Goal: Transaction & Acquisition: Book appointment/travel/reservation

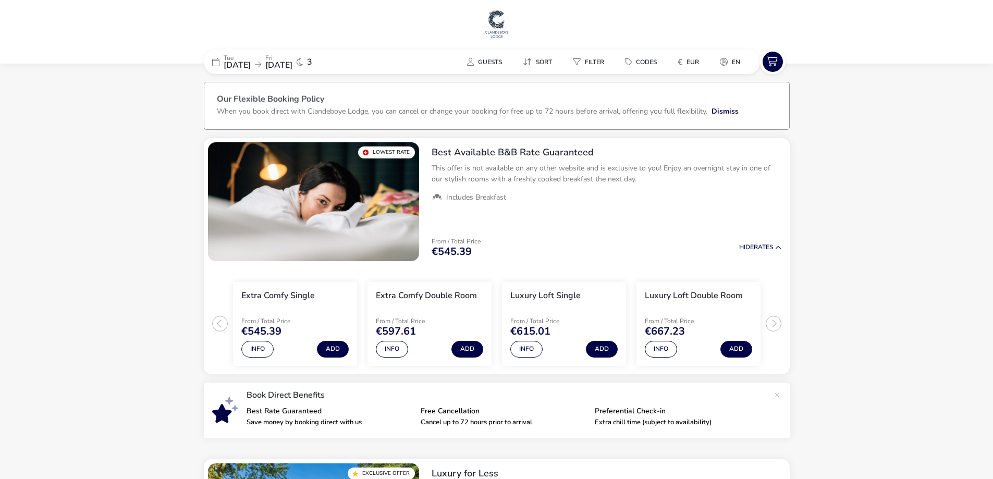
drag, startPoint x: 867, startPoint y: 373, endPoint x: 257, endPoint y: 73, distance: 680.1
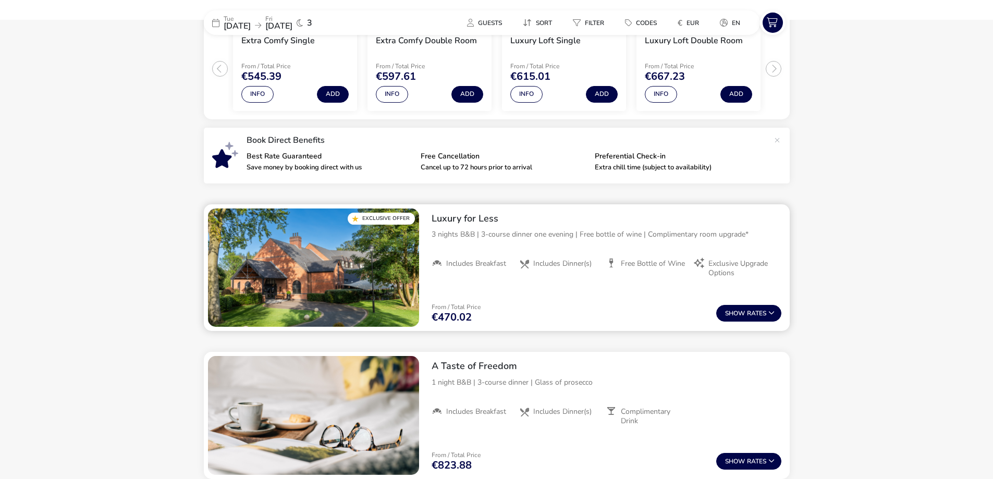
scroll to position [261, 0]
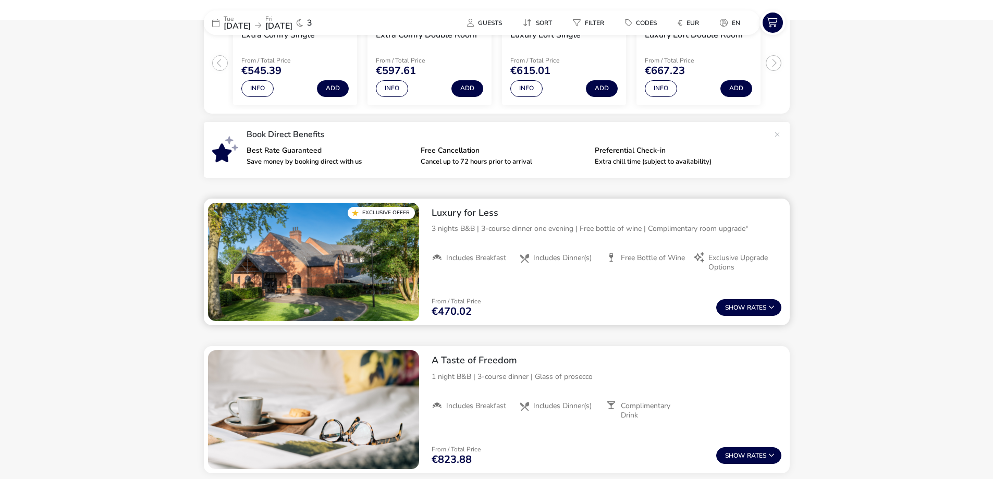
click at [750, 294] on div "From / Total Price €470.02 Show Rates" at bounding box center [606, 307] width 367 height 35
click at [757, 303] on button "Show Rates" at bounding box center [749, 307] width 65 height 17
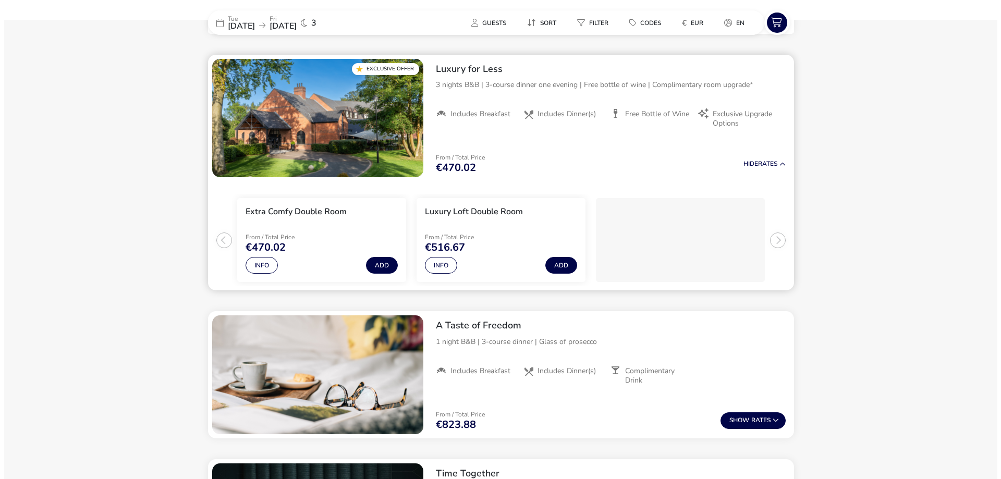
scroll to position [407, 0]
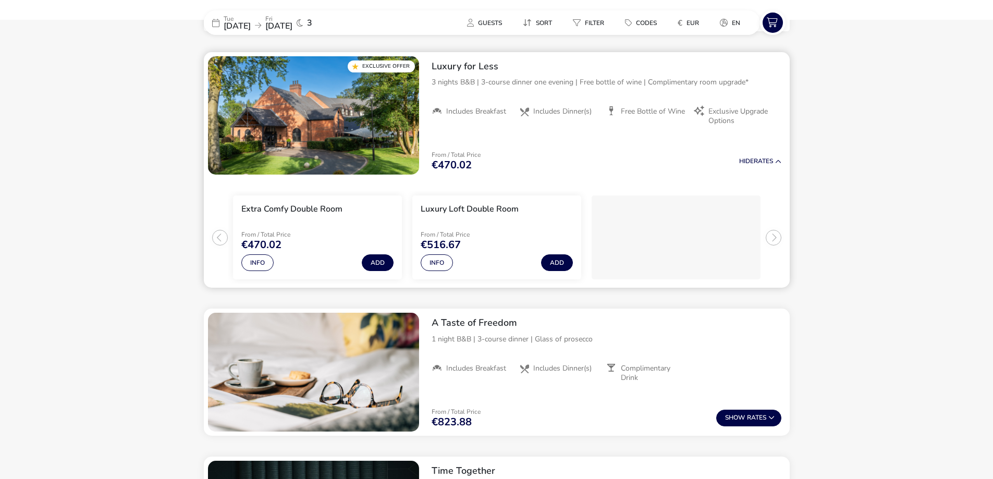
click at [713, 81] on p "3 nights B&B | 3-course dinner one evening | Free bottle of wine | Complimentar…" at bounding box center [607, 82] width 350 height 11
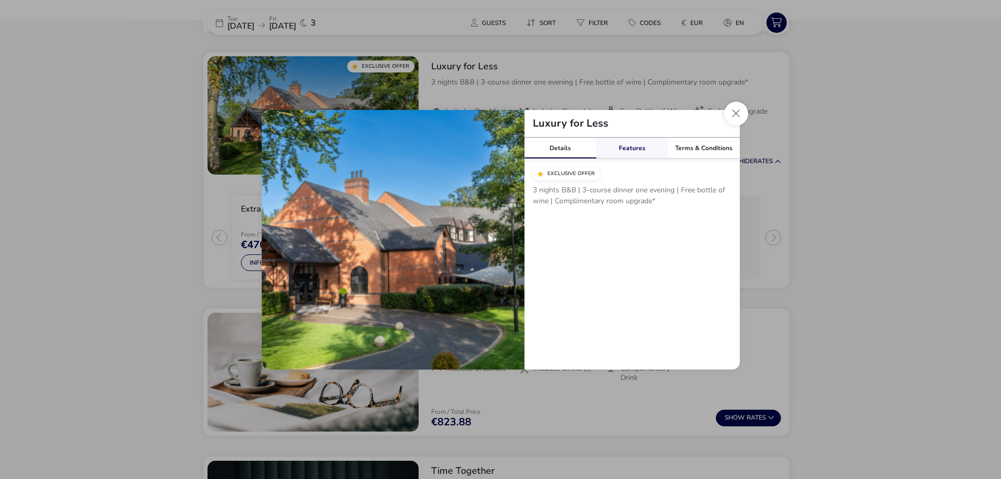
click at [630, 141] on link "Features" at bounding box center [632, 148] width 72 height 21
click at [691, 147] on link "Terms & Conditions" at bounding box center [704, 148] width 72 height 21
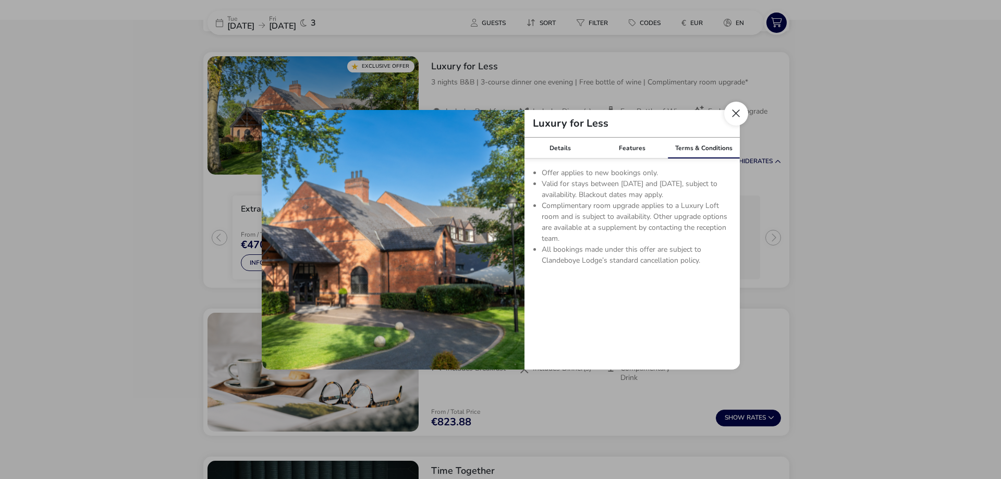
click at [740, 111] on button "Close modal" at bounding box center [736, 114] width 24 height 24
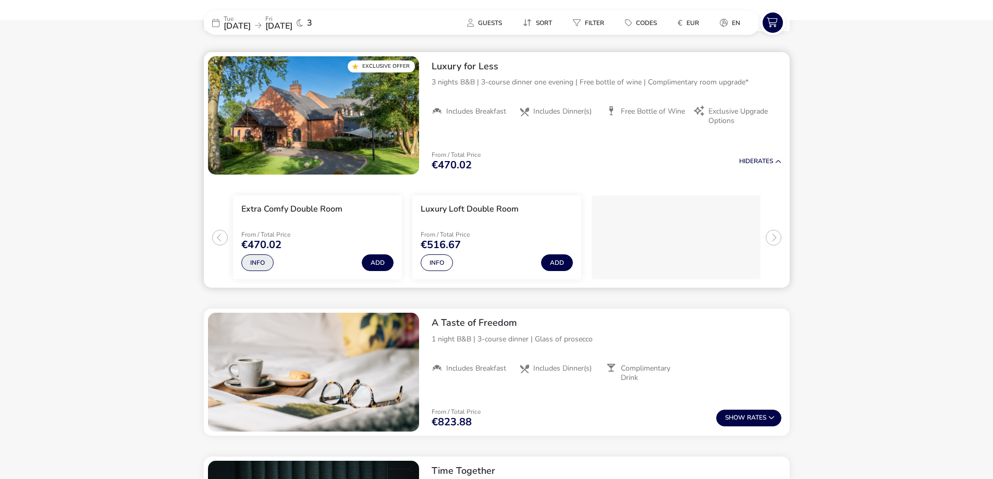
click at [252, 261] on button "Info" at bounding box center [257, 262] width 32 height 17
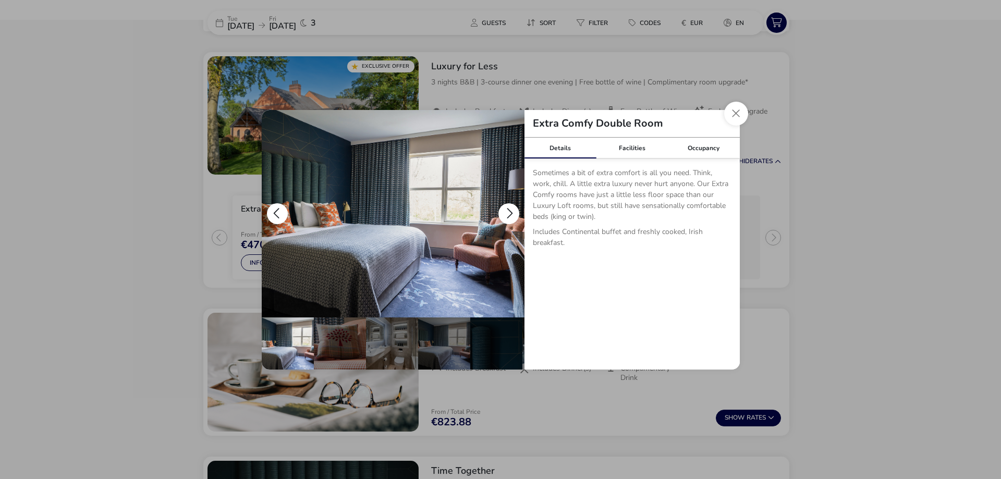
click at [514, 204] on button "details" at bounding box center [509, 213] width 21 height 21
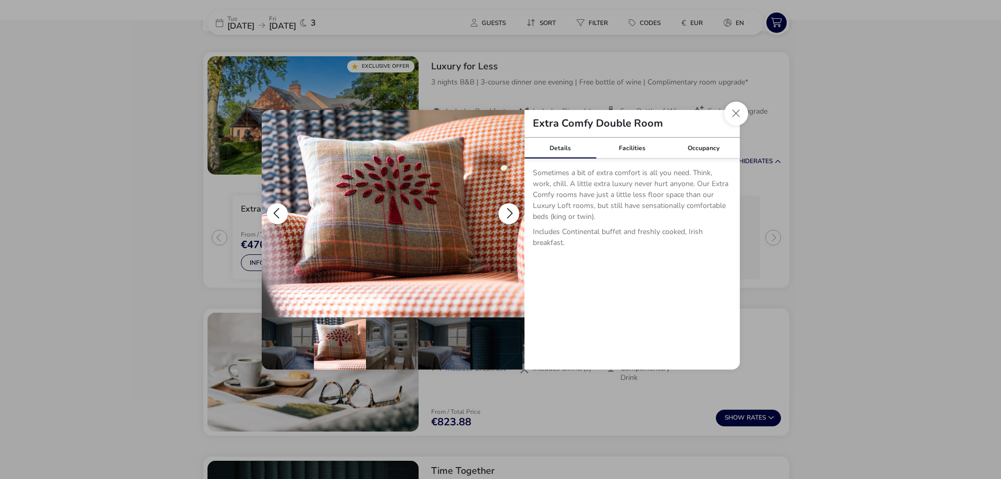
click at [512, 207] on button "details" at bounding box center [509, 213] width 21 height 21
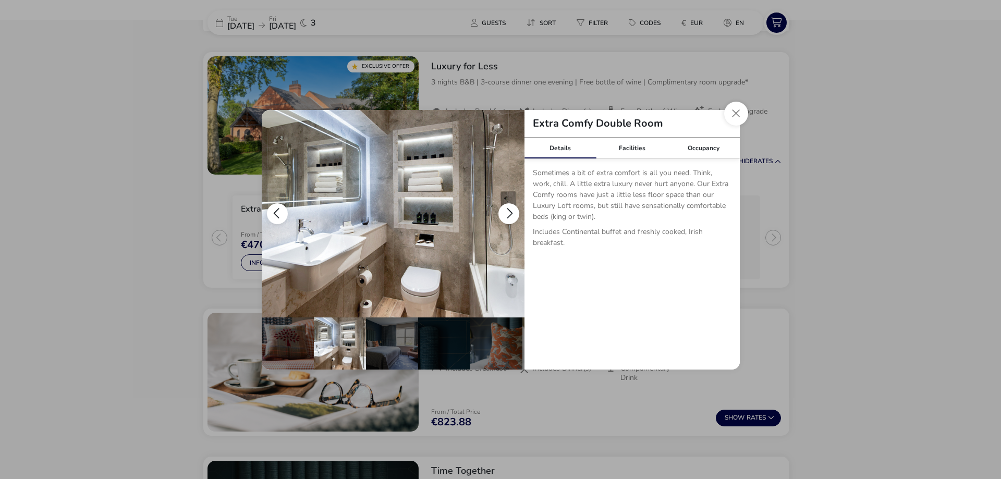
click at [512, 207] on button "details" at bounding box center [509, 213] width 21 height 21
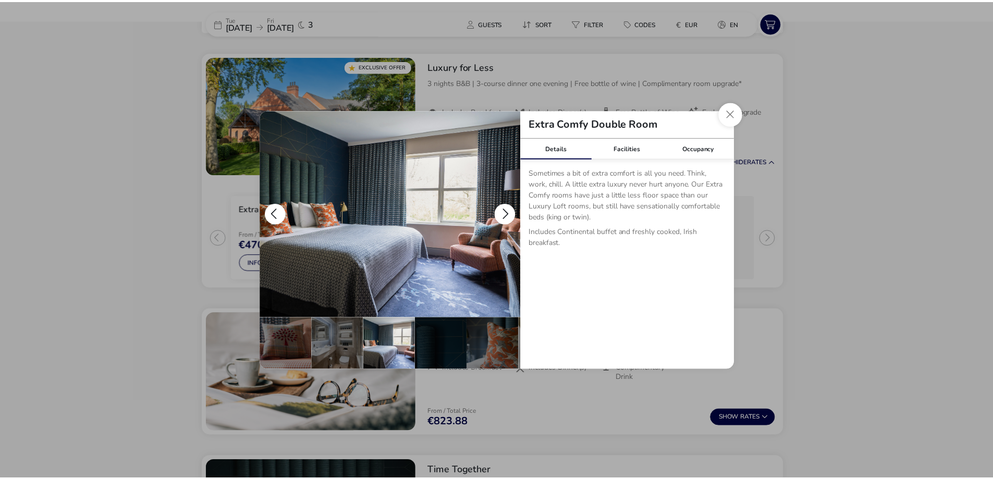
scroll to position [0, 102]
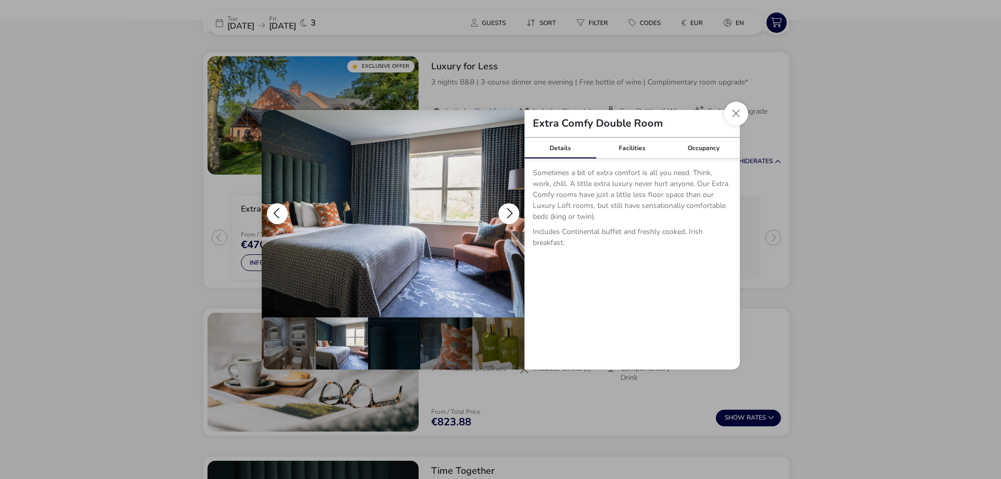
click at [512, 207] on button "details" at bounding box center [509, 213] width 21 height 21
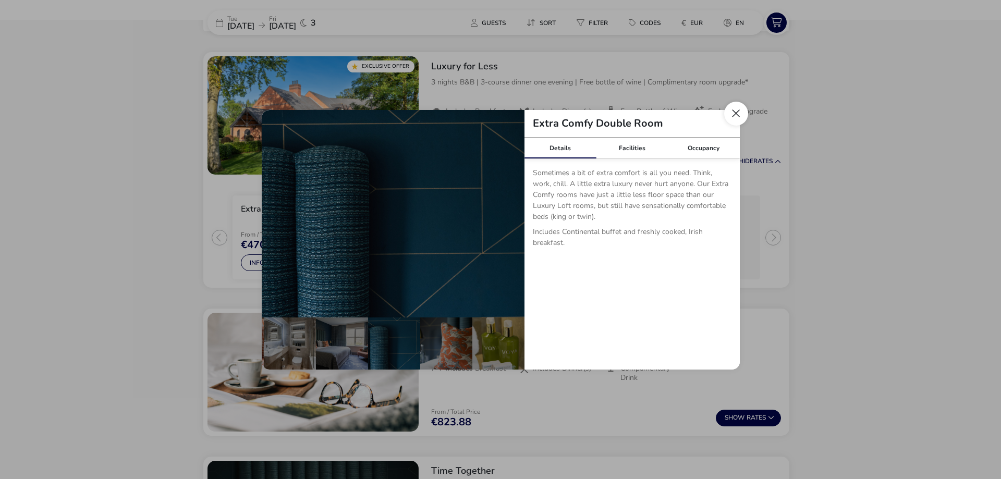
click at [726, 116] on button "Close dialog" at bounding box center [736, 114] width 24 height 24
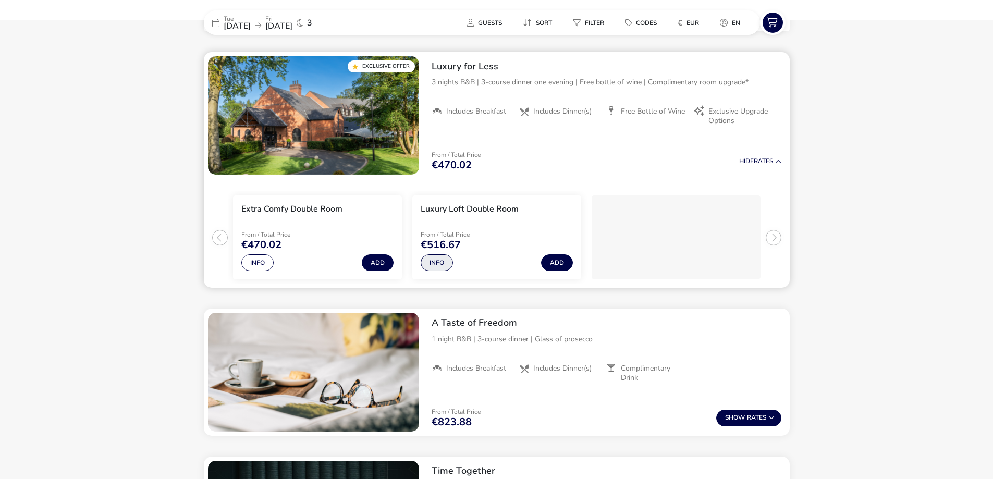
click at [436, 259] on button "Info" at bounding box center [437, 262] width 32 height 17
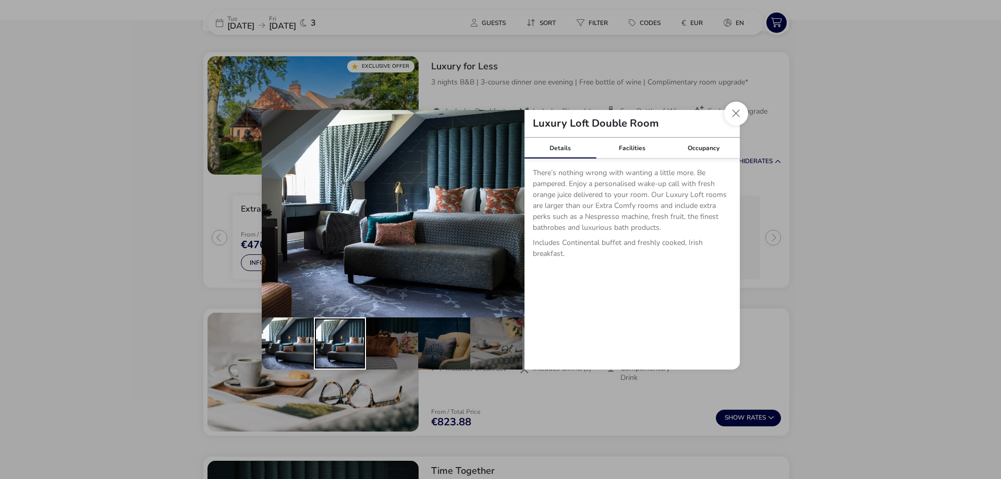
click at [323, 338] on div "details" at bounding box center [340, 344] width 52 height 52
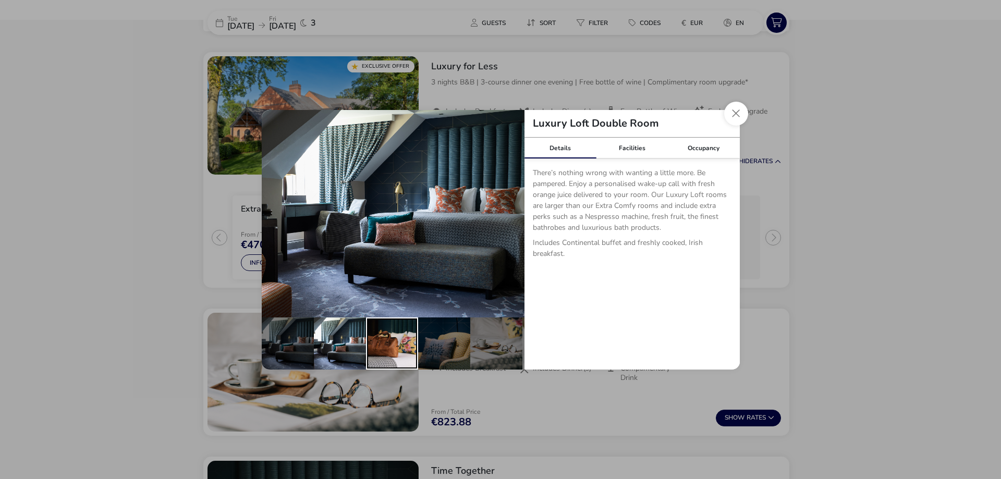
click at [380, 340] on div "details" at bounding box center [392, 344] width 52 height 52
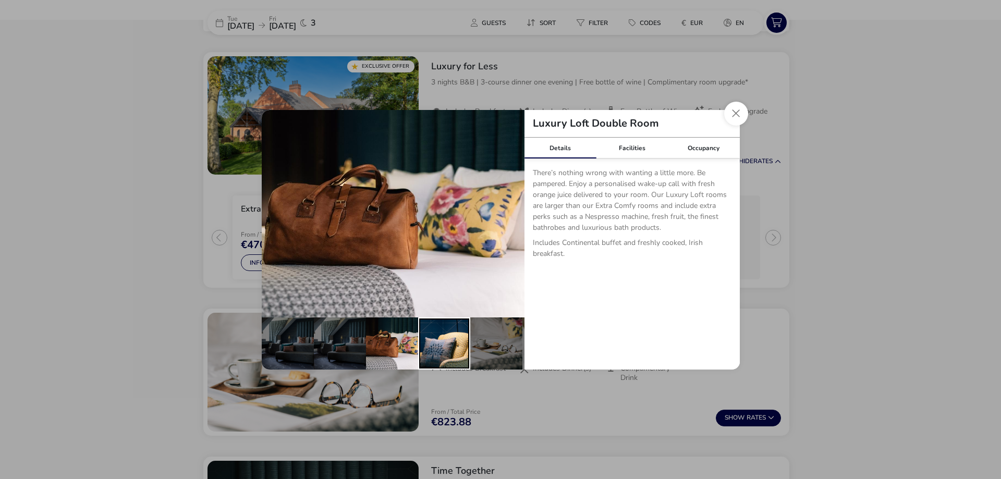
click at [433, 338] on div "details" at bounding box center [444, 344] width 52 height 52
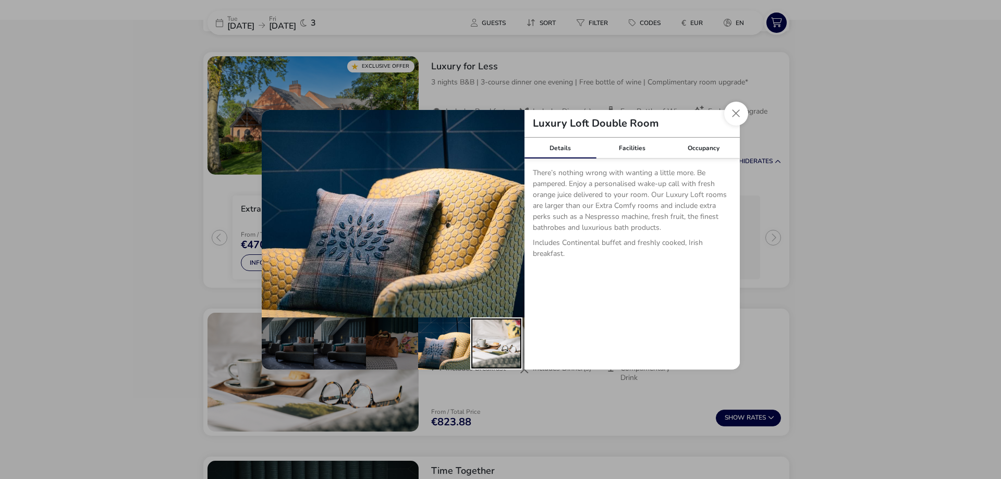
click at [478, 338] on div "details" at bounding box center [496, 344] width 52 height 52
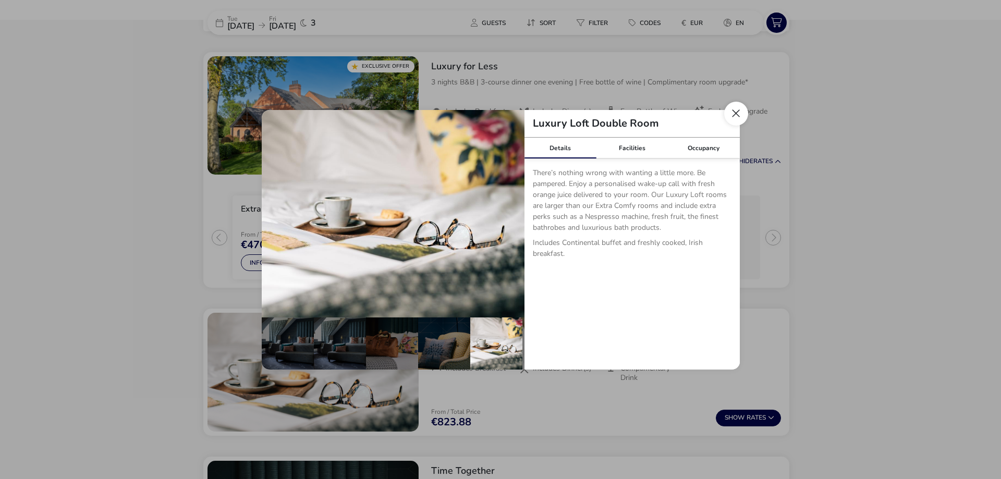
click at [735, 116] on button "Close dialog" at bounding box center [736, 114] width 24 height 24
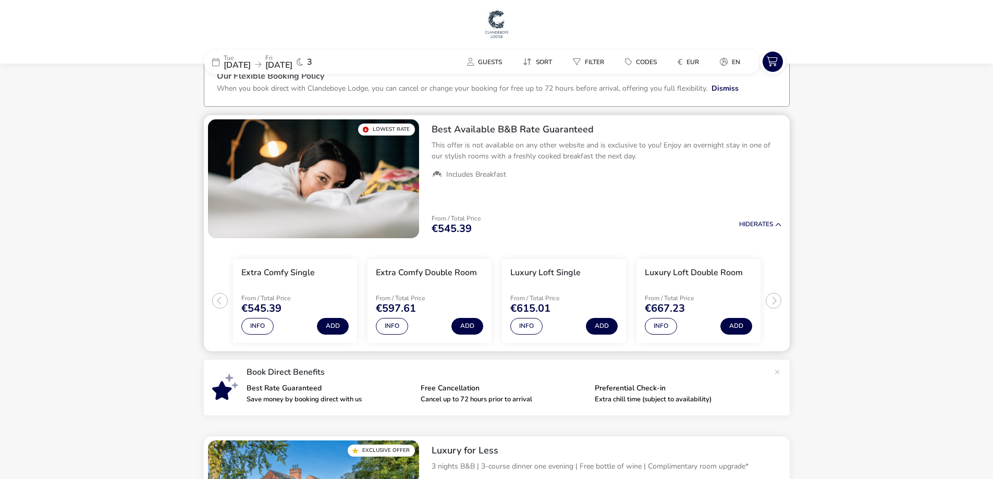
scroll to position [0, 0]
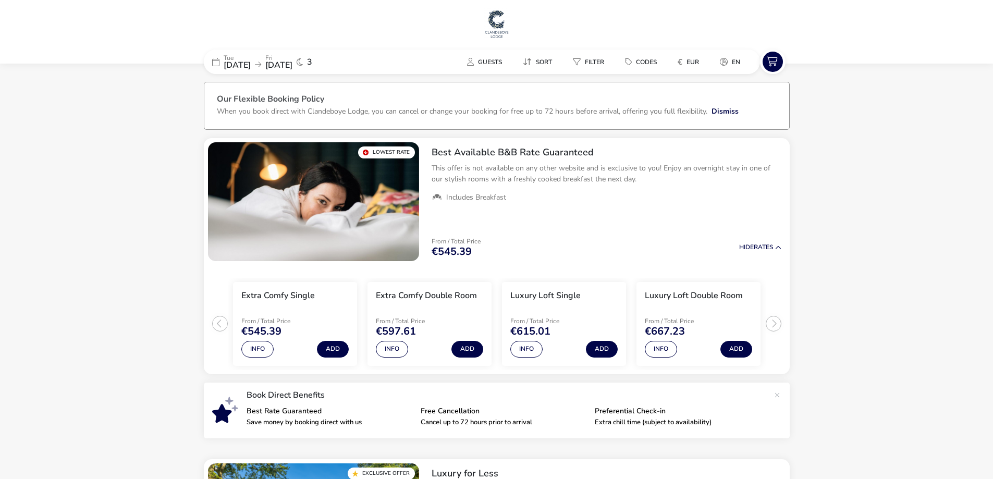
click at [499, 25] on img at bounding box center [497, 23] width 26 height 31
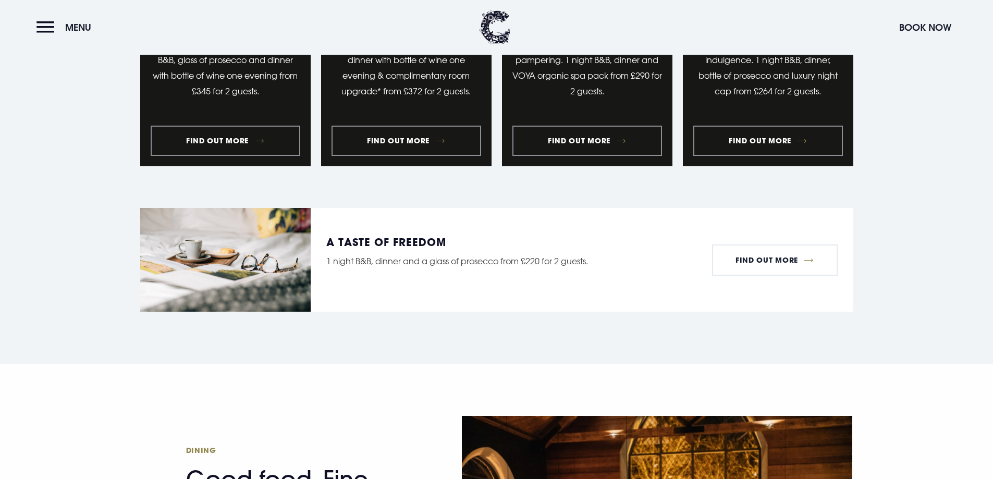
scroll to position [1304, 0]
